Goal: Task Accomplishment & Management: Manage account settings

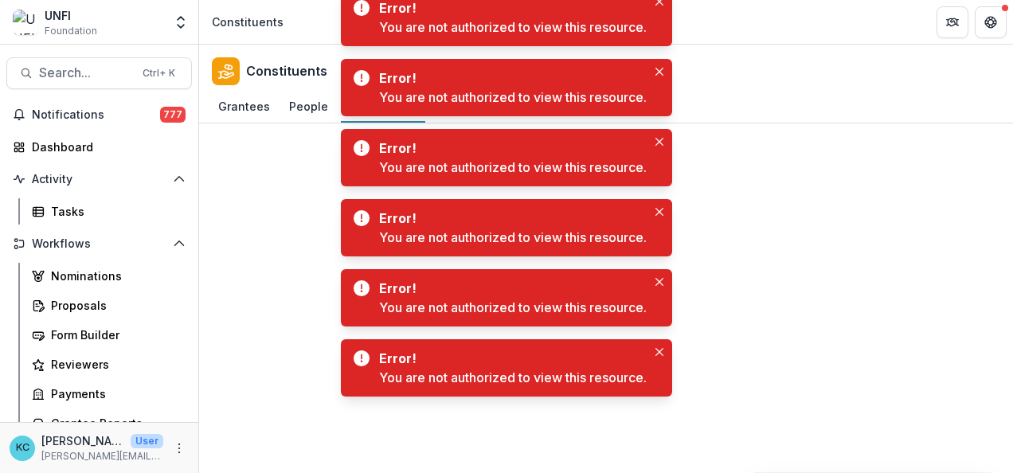
scroll to position [242, 0]
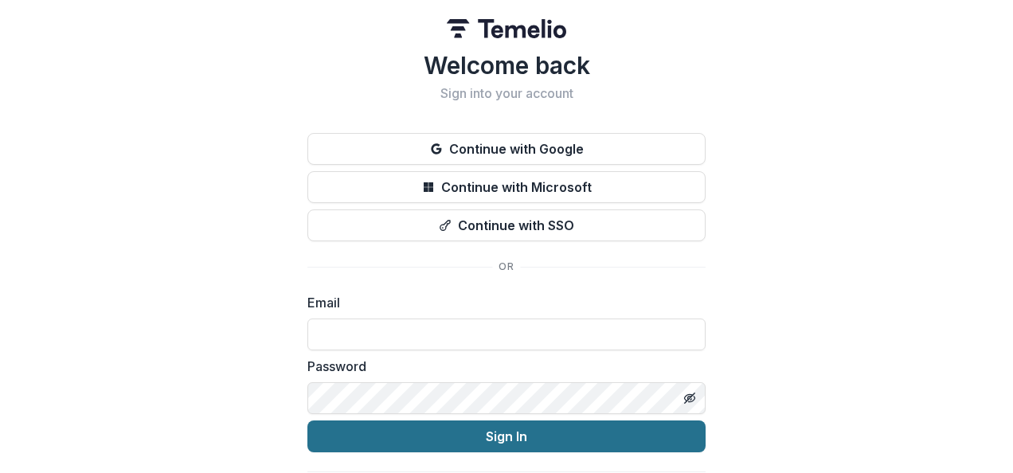
type input "**********"
click at [471, 441] on button "Sign In" at bounding box center [506, 436] width 398 height 32
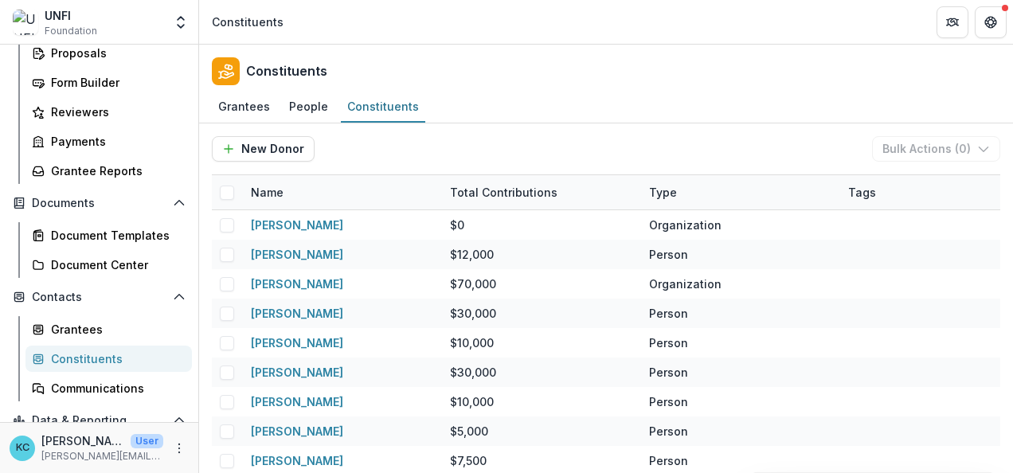
scroll to position [256, 0]
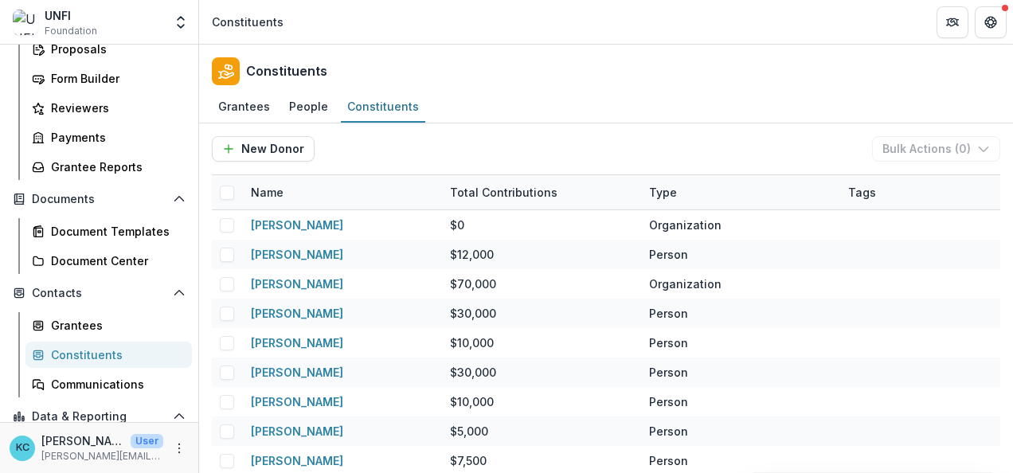
click at [66, 357] on div "Constituents" at bounding box center [115, 354] width 128 height 17
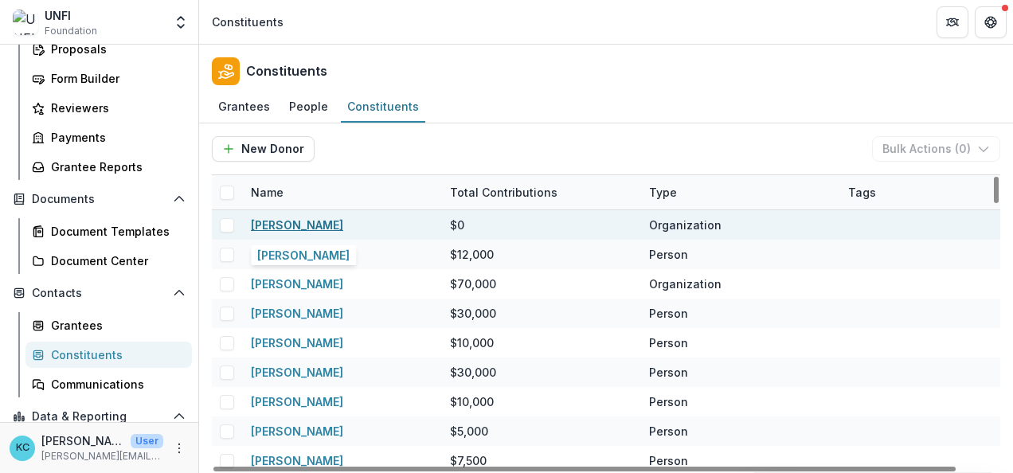
click at [296, 220] on link "Mike Petinge" at bounding box center [297, 225] width 92 height 14
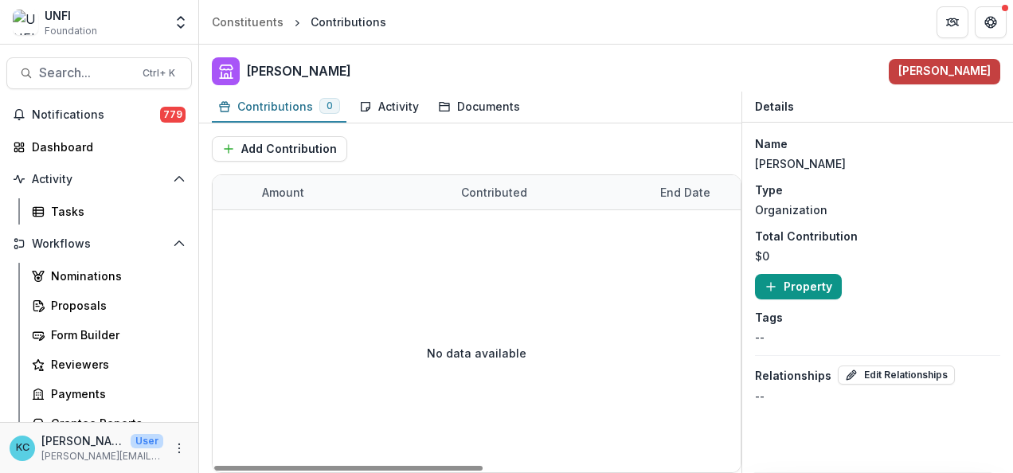
click at [823, 284] on button "Property" at bounding box center [798, 286] width 87 height 25
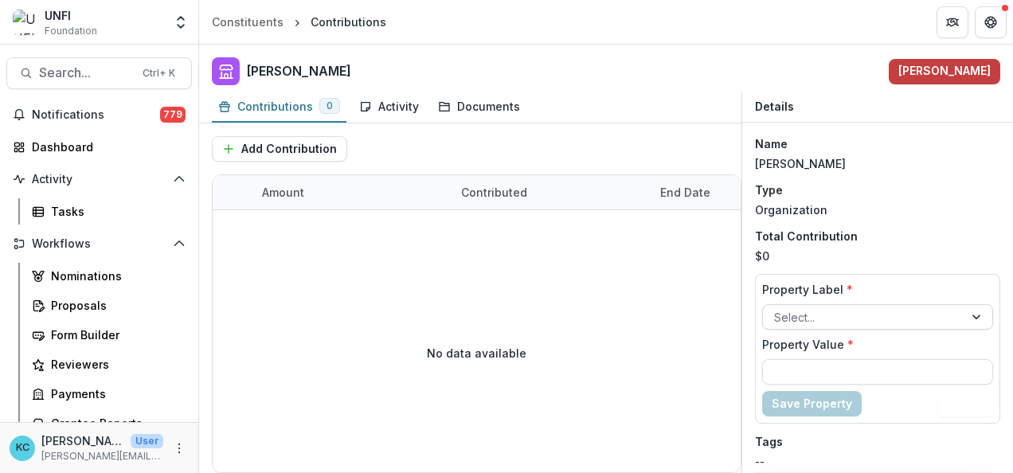
click at [829, 314] on div at bounding box center [863, 317] width 178 height 20
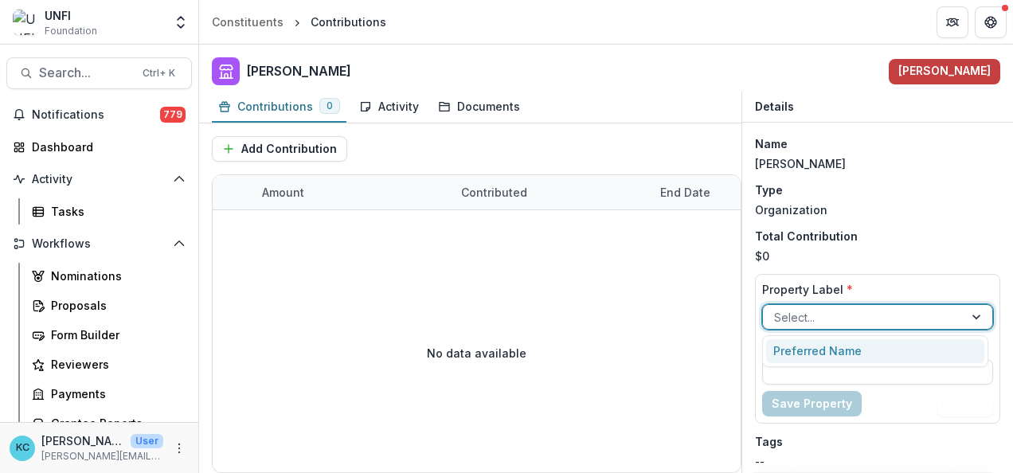
click at [818, 346] on div "Preferred Name" at bounding box center [875, 351] width 219 height 25
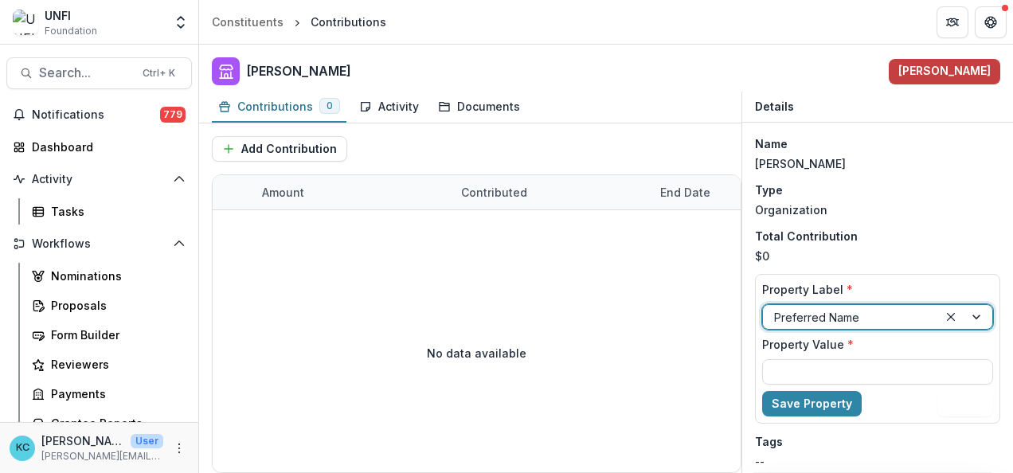
scroll to position [57, 0]
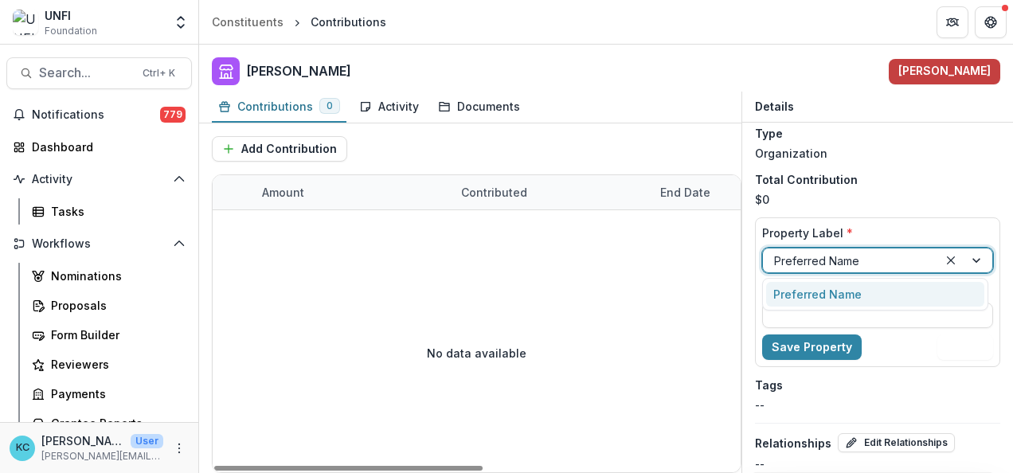
click at [971, 260] on div at bounding box center [965, 260] width 54 height 24
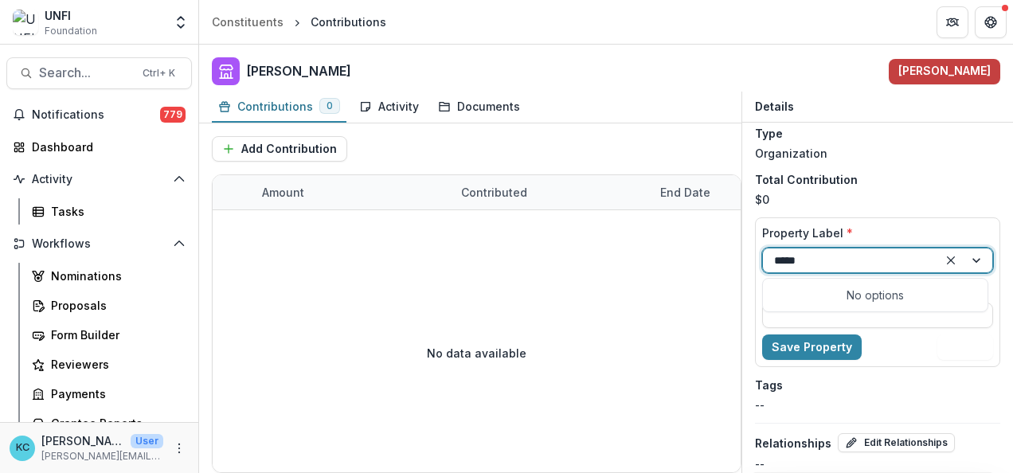
click at [850, 293] on div "No options" at bounding box center [875, 295] width 219 height 26
type input "*****"
click at [899, 320] on input "Property Value *" at bounding box center [877, 315] width 231 height 25
type input "*****"
click at [916, 346] on div "Save Property Delete" at bounding box center [877, 346] width 231 height 25
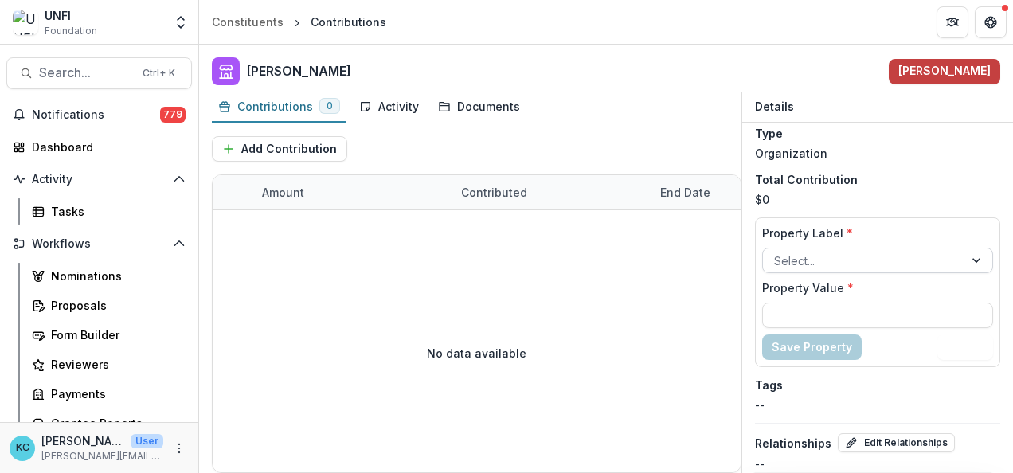
click at [970, 255] on div at bounding box center [977, 260] width 29 height 24
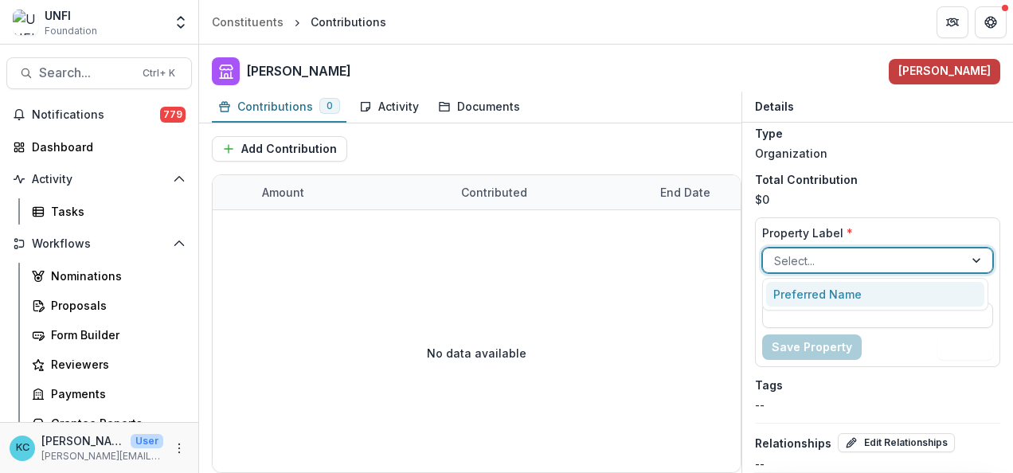
drag, startPoint x: 901, startPoint y: 461, endPoint x: 973, endPoint y: 252, distance: 221.3
click at [973, 252] on div at bounding box center [977, 260] width 29 height 24
click at [912, 285] on div "Preferred Name" at bounding box center [875, 294] width 219 height 25
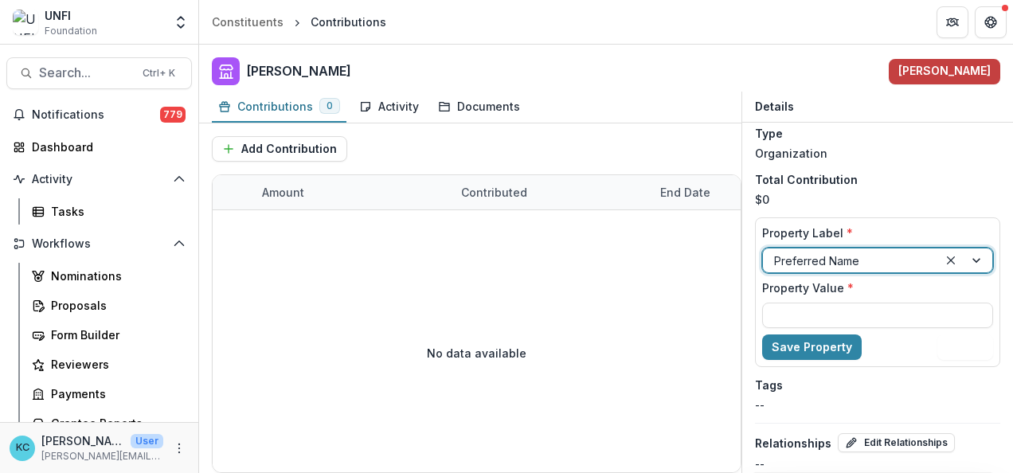
click at [969, 256] on div at bounding box center [965, 260] width 54 height 24
